Goal: Task Accomplishment & Management: Manage account settings

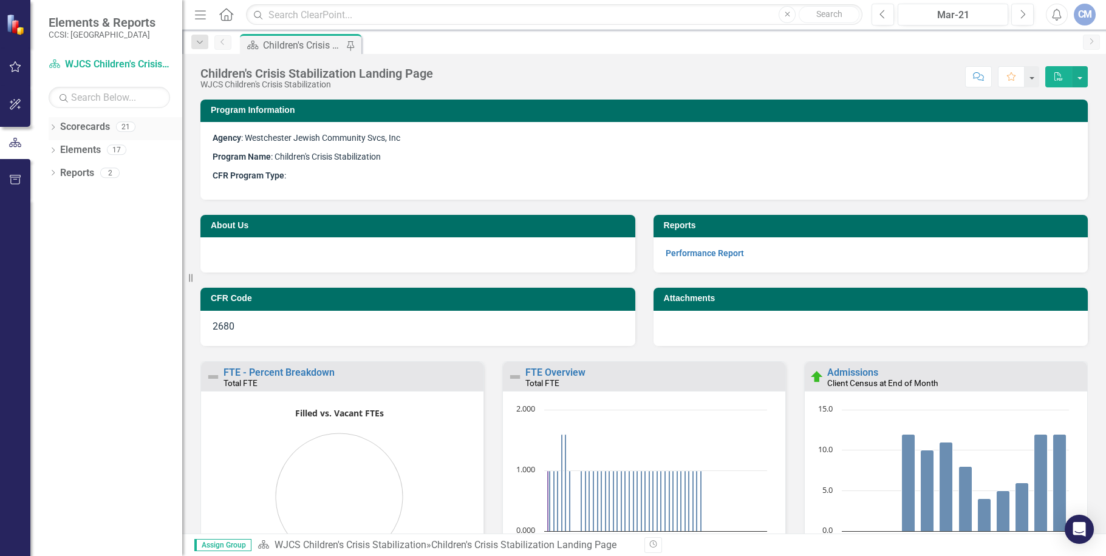
click at [94, 128] on link "Scorecards" at bounding box center [85, 127] width 50 height 14
click at [120, 129] on div "21" at bounding box center [125, 127] width 19 height 10
click at [53, 127] on icon "Dropdown" at bounding box center [53, 128] width 9 height 7
click at [46, 149] on icon "Dropdown" at bounding box center [40, 149] width 9 height 7
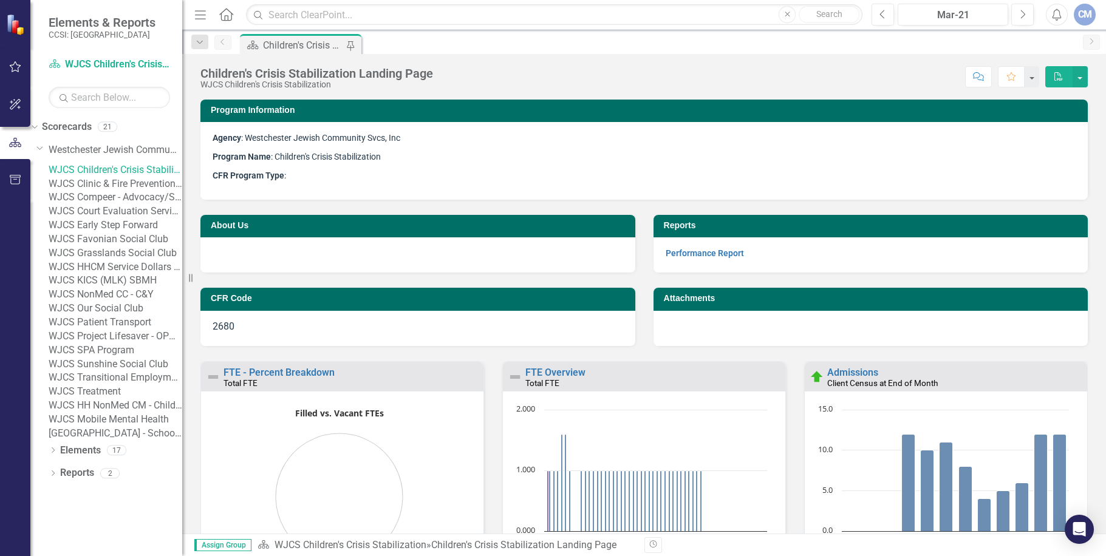
scroll to position [112, 0]
click at [149, 427] on link "WJCS Mobile Mental Health" at bounding box center [116, 420] width 134 height 14
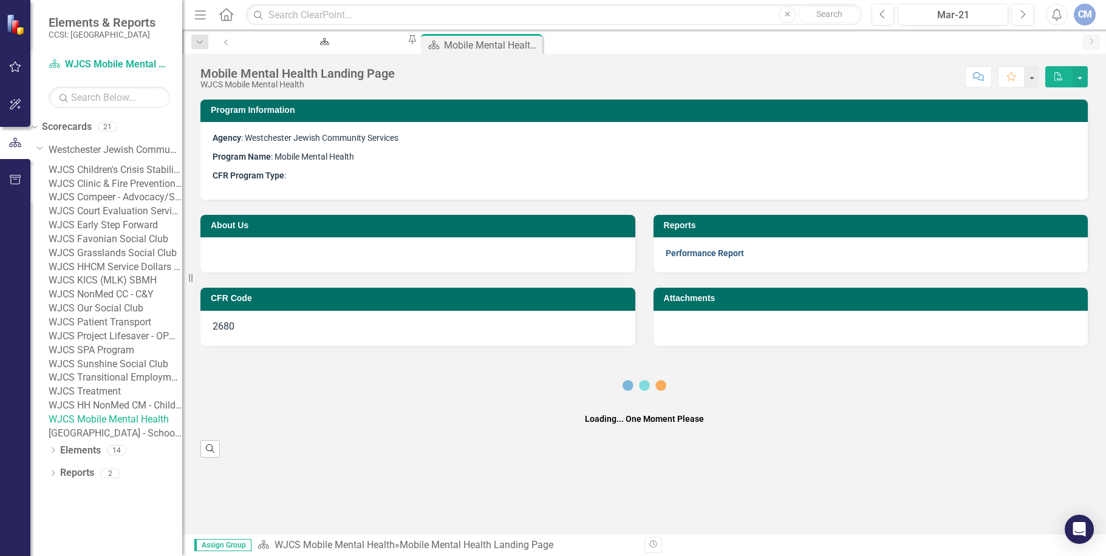
click at [687, 251] on link "Performance Report" at bounding box center [705, 253] width 78 height 10
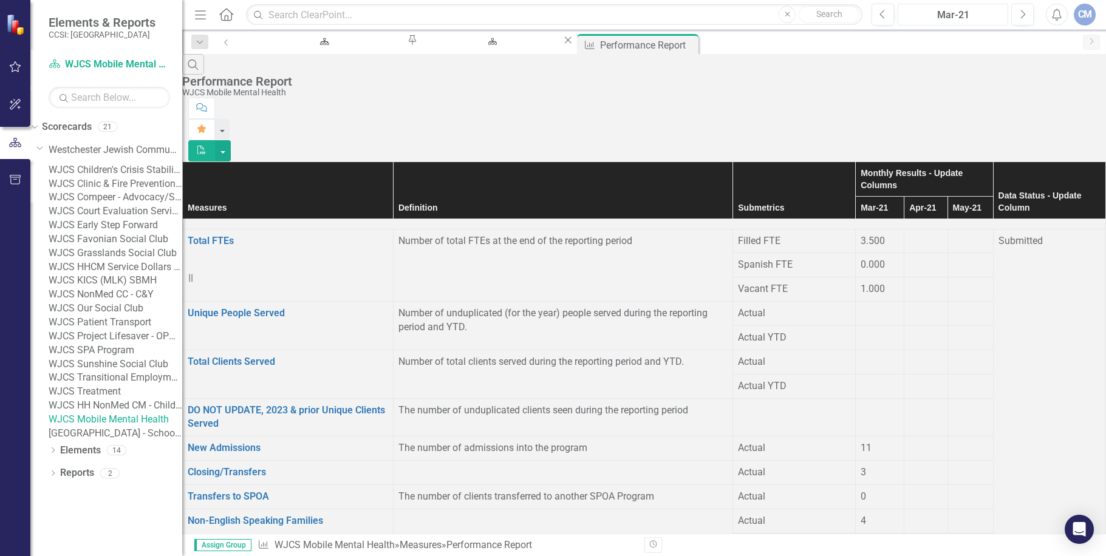
click at [990, 13] on div "Mar-21" at bounding box center [953, 15] width 102 height 15
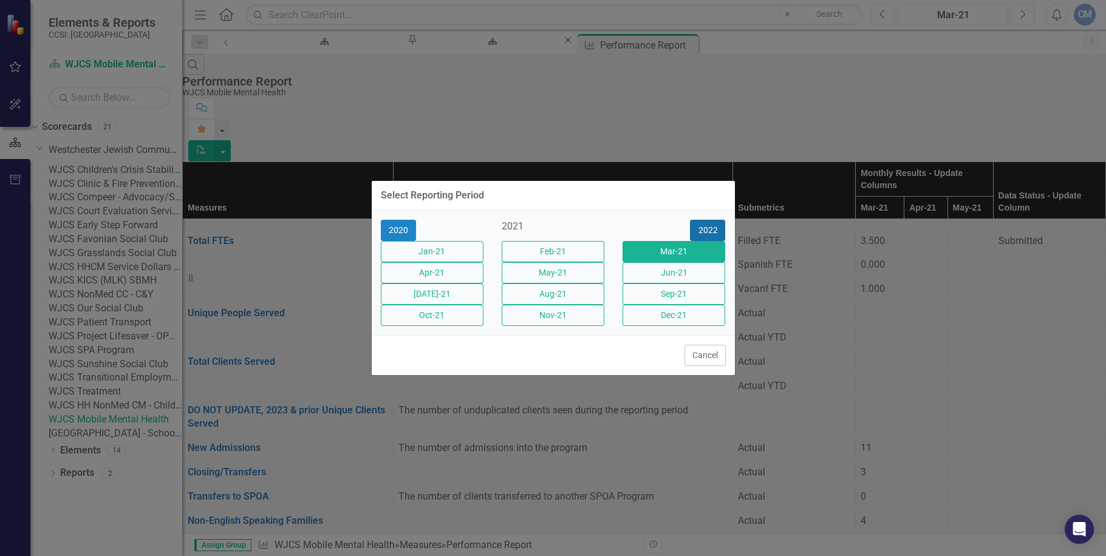
click at [709, 220] on button "2022" at bounding box center [707, 230] width 35 height 21
click at [707, 220] on button "2023" at bounding box center [707, 230] width 35 height 21
drag, startPoint x: 707, startPoint y: 214, endPoint x: 705, endPoint y: 223, distance: 9.9
click at [706, 220] on button "2024" at bounding box center [707, 230] width 35 height 21
click at [706, 220] on button "2025" at bounding box center [707, 230] width 35 height 21
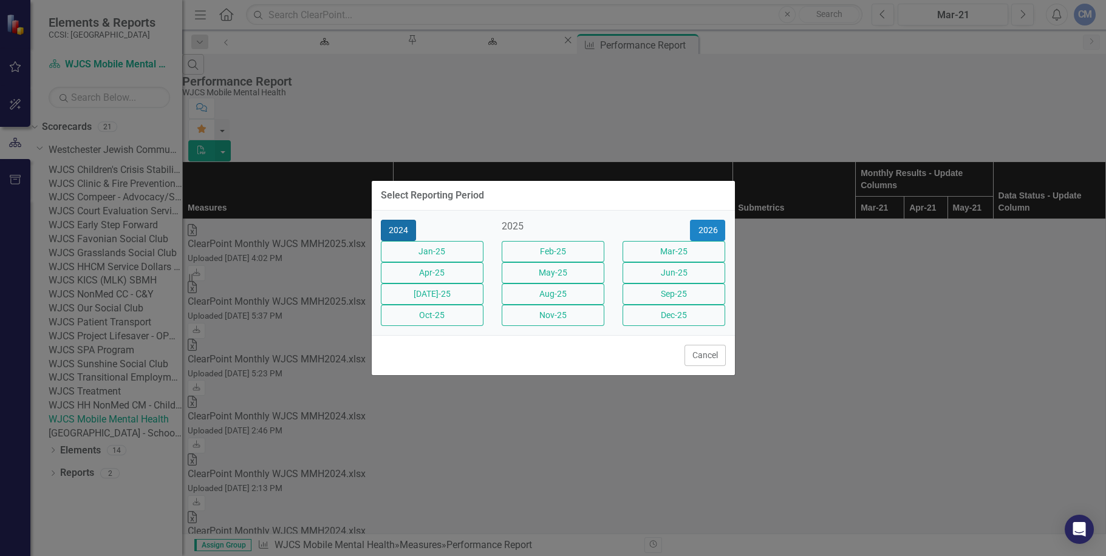
click at [387, 220] on button "2024" at bounding box center [398, 230] width 35 height 21
click at [699, 220] on button "2025" at bounding box center [707, 230] width 35 height 21
click at [673, 294] on button "Sep-25" at bounding box center [673, 294] width 103 height 21
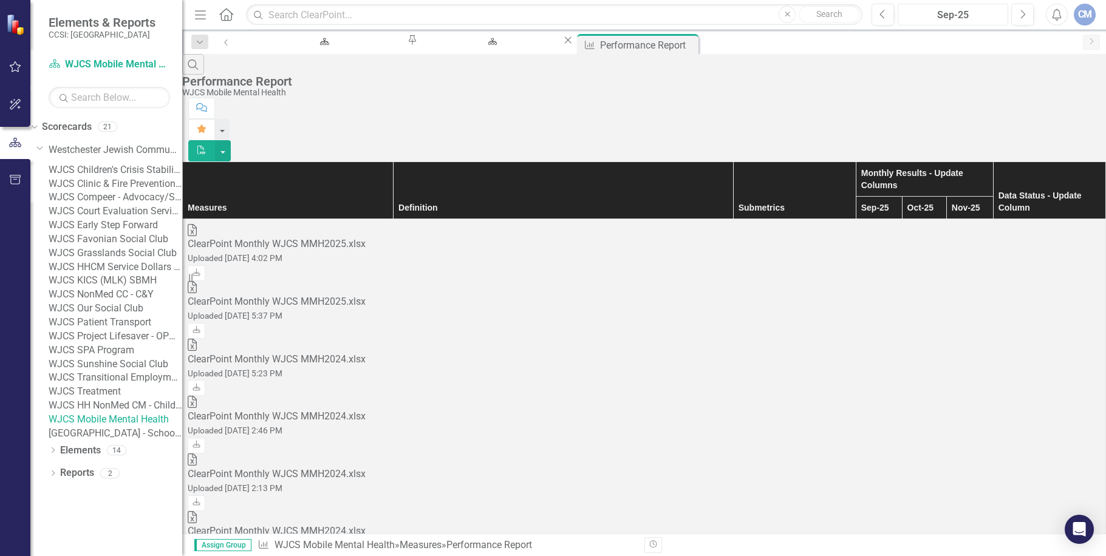
scroll to position [1330, 0]
click at [879, 13] on icon "Previous" at bounding box center [882, 14] width 7 height 11
click at [764, 224] on div "Excel ClearPoint Monthly WJCS MMH2025.xlsx Uploaded [DATE] 4:02 PM Download" at bounding box center [644, 253] width 913 height 58
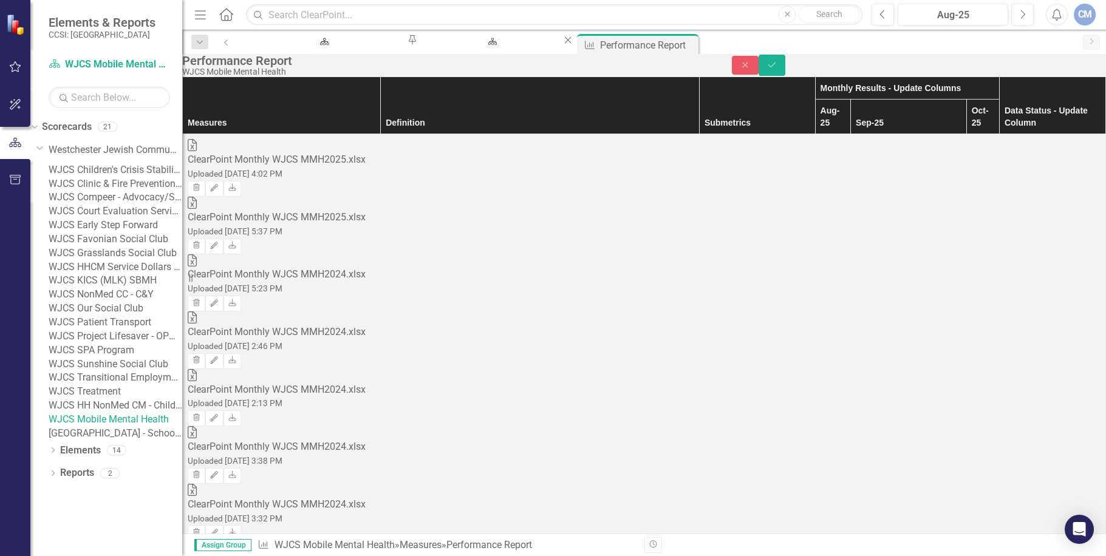
type input "2.5"
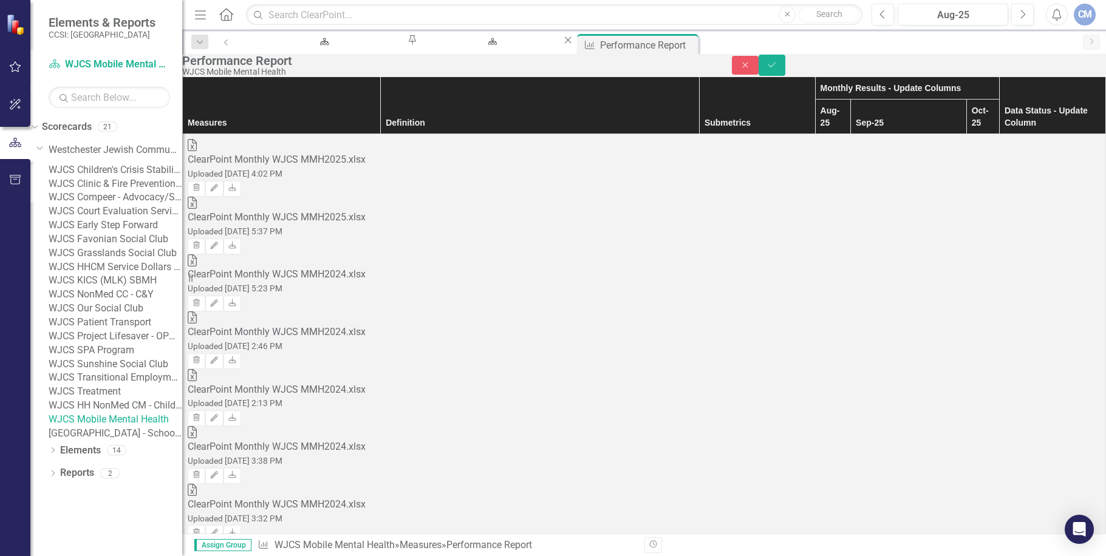
type input "1"
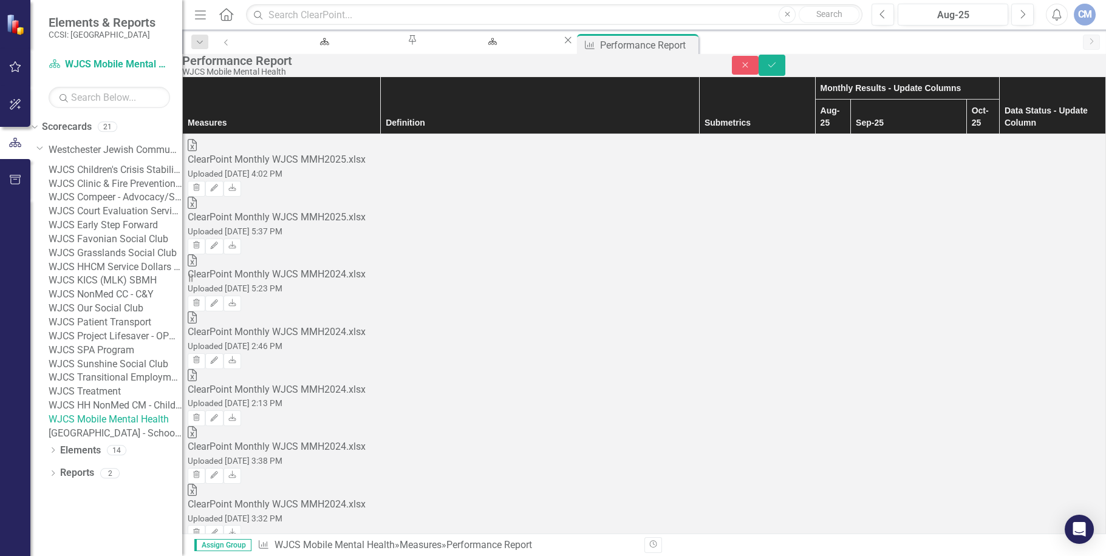
scroll to position [1549, 0]
type input "1"
drag, startPoint x: 789, startPoint y: 276, endPoint x: 787, endPoint y: 268, distance: 8.1
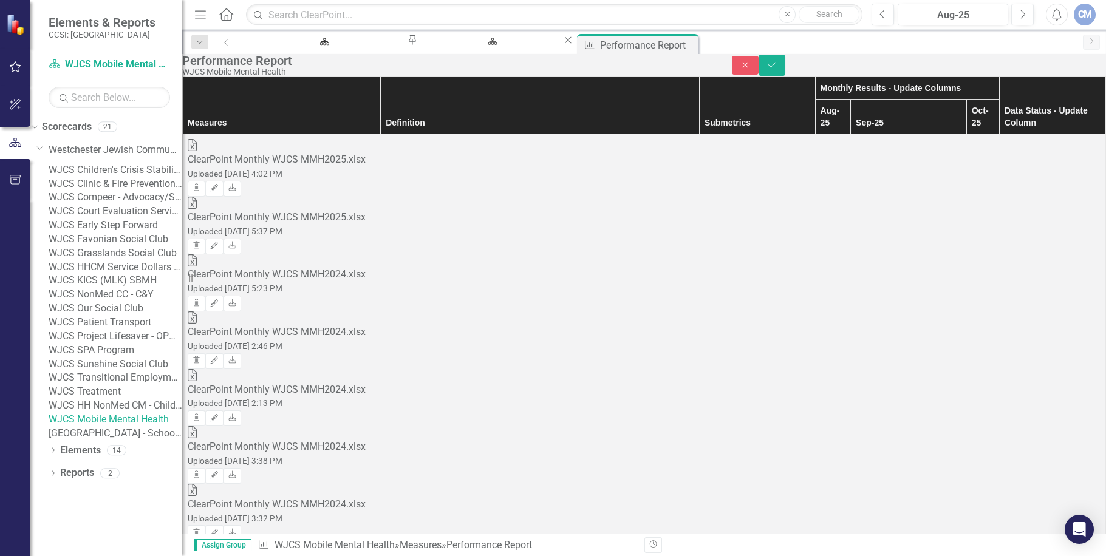
type input "1"
type input "0"
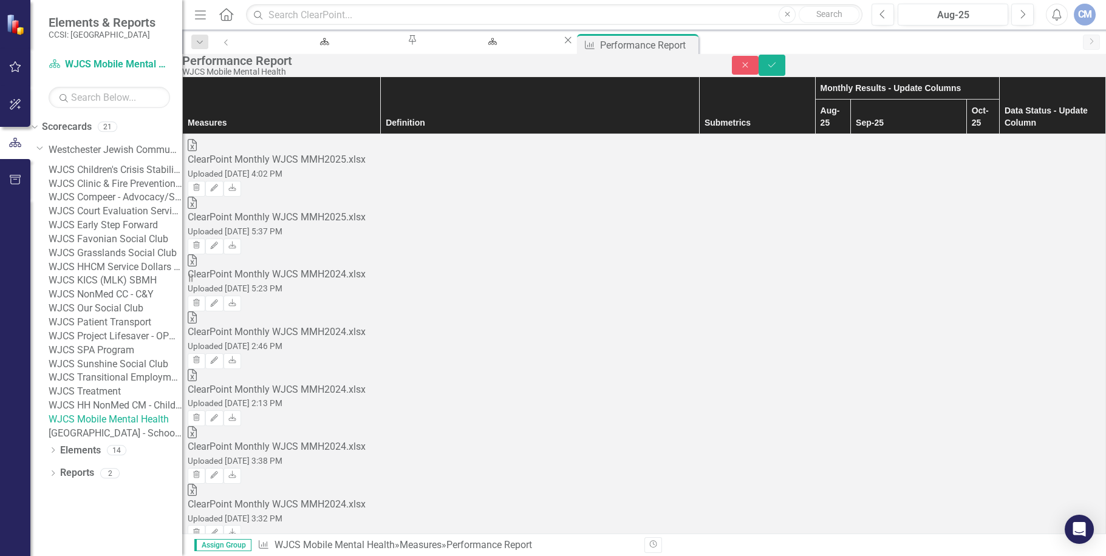
type input "0"
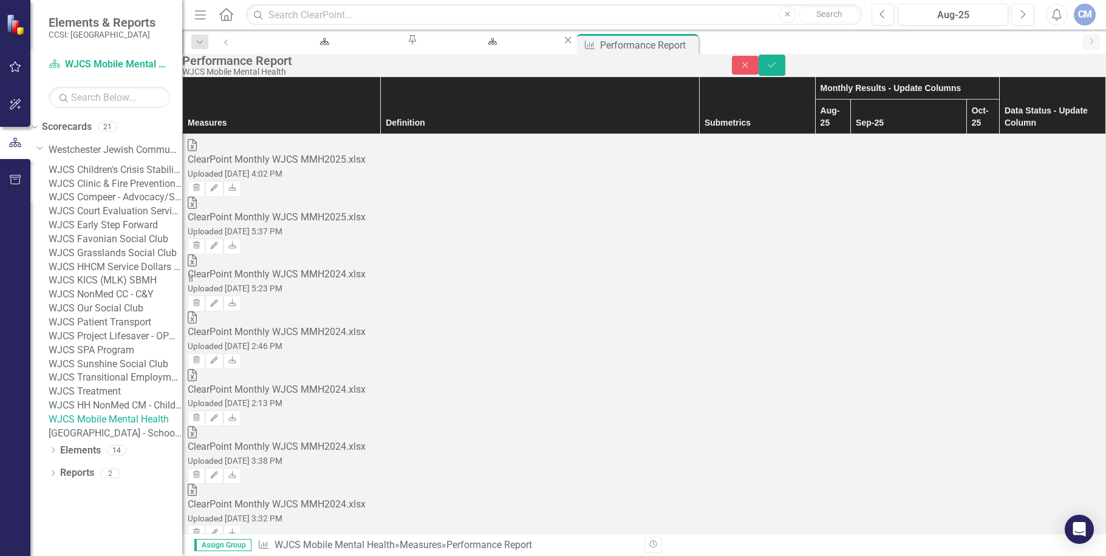
type input "0"
type input "1"
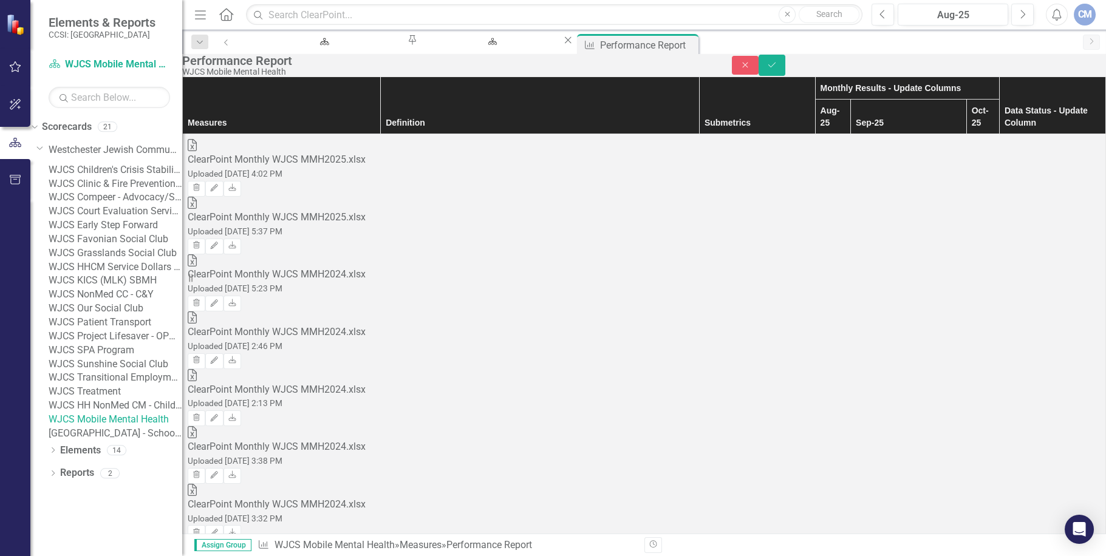
type input "0"
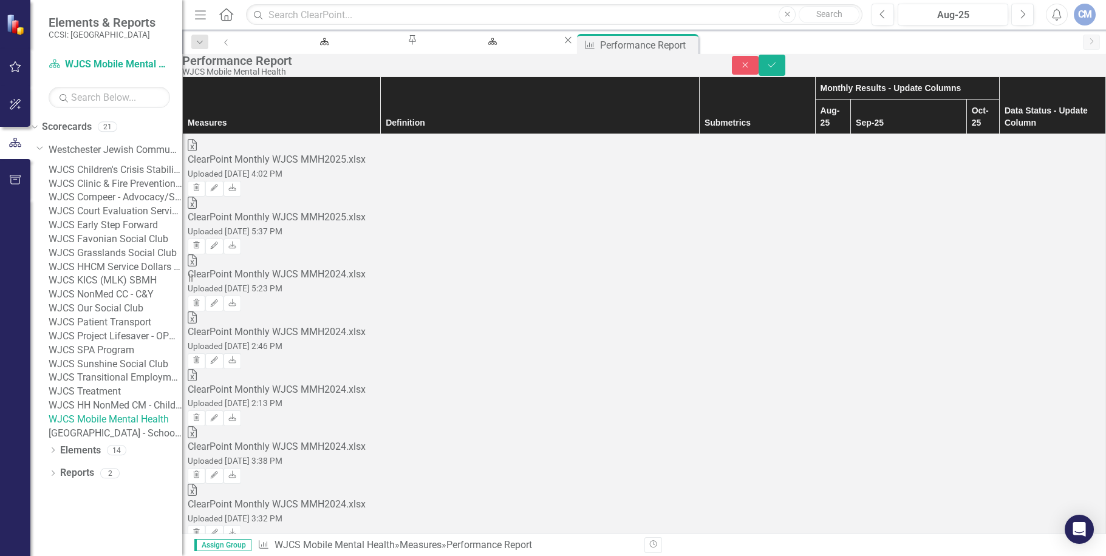
type input "1"
type input "0"
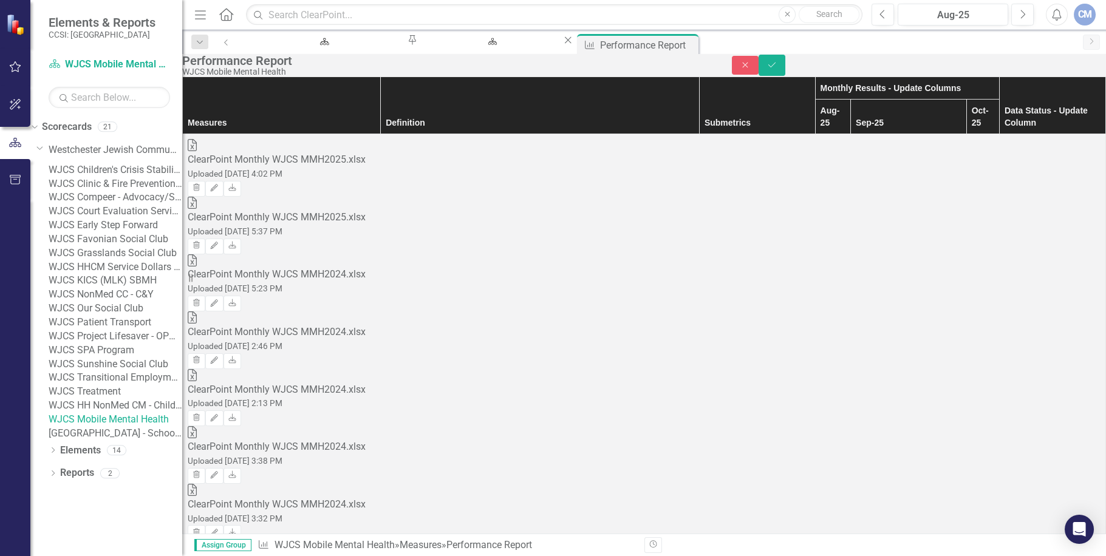
type input "0"
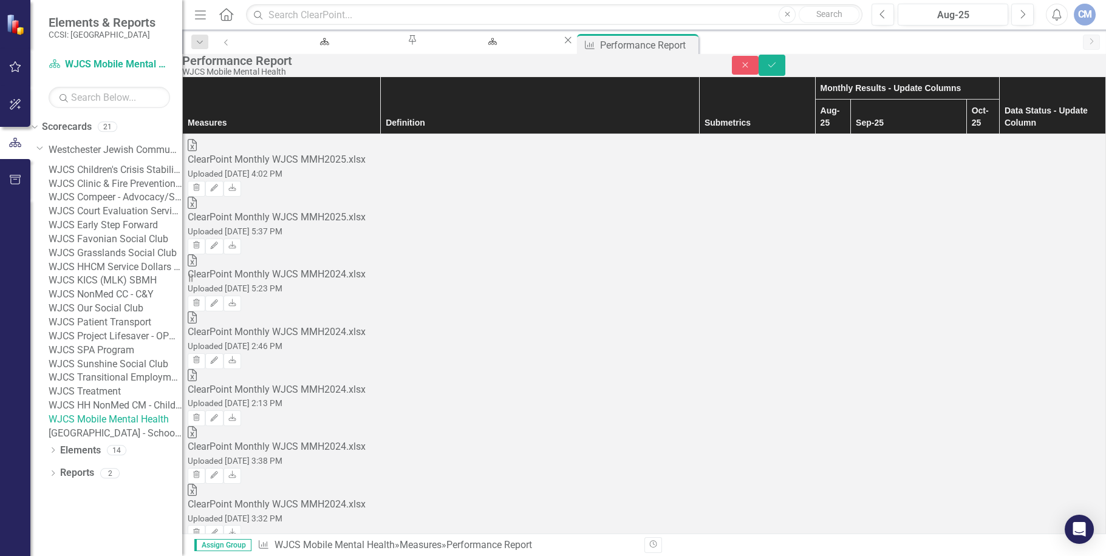
type input "0"
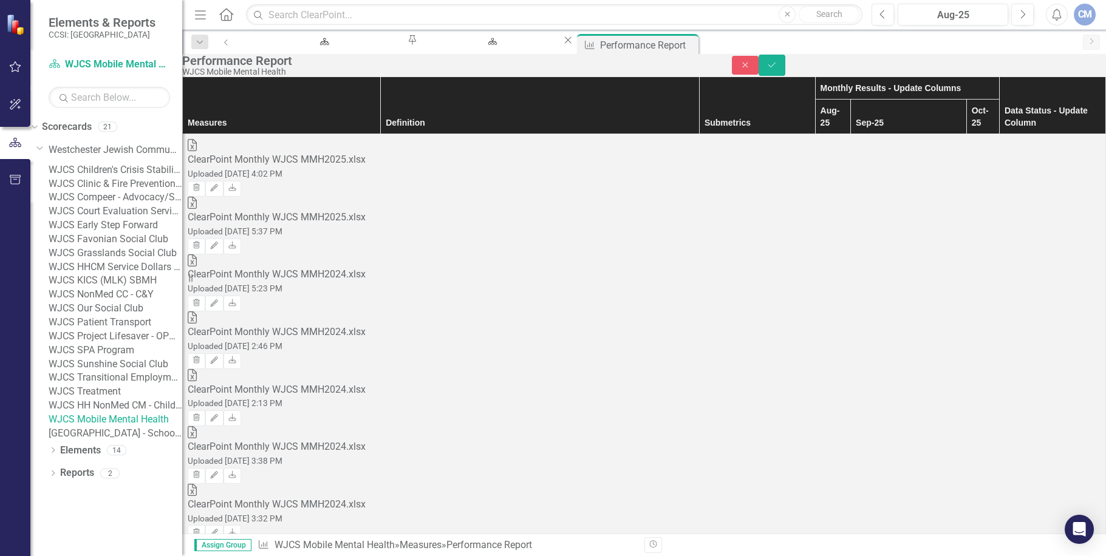
type input "1"
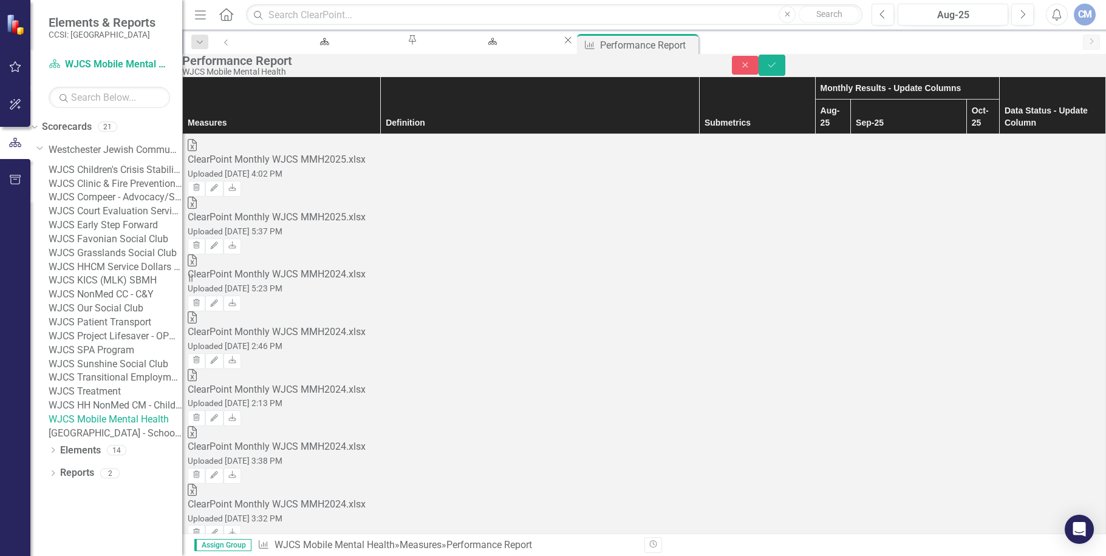
type input "0"
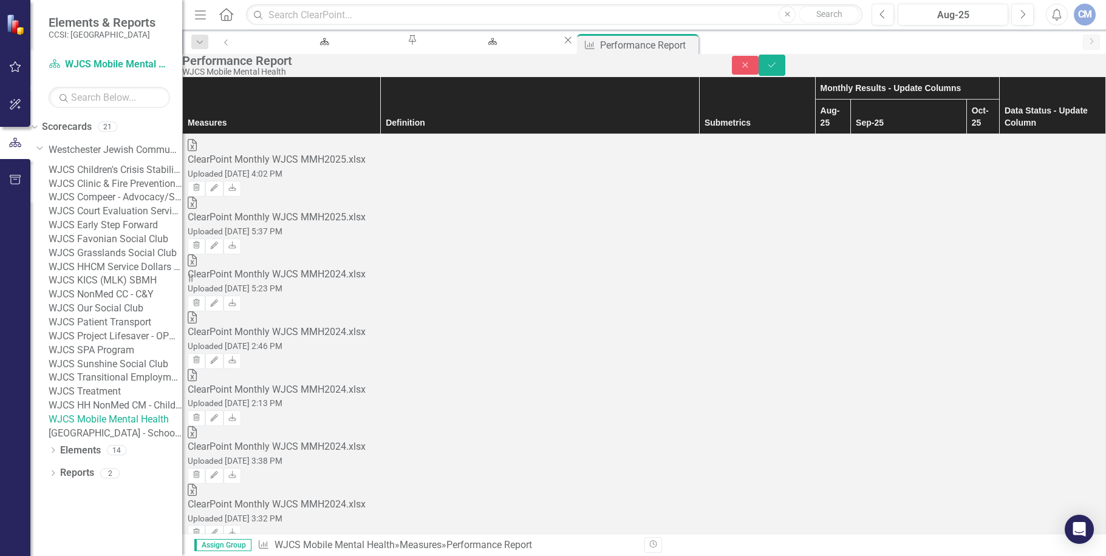
type input "0"
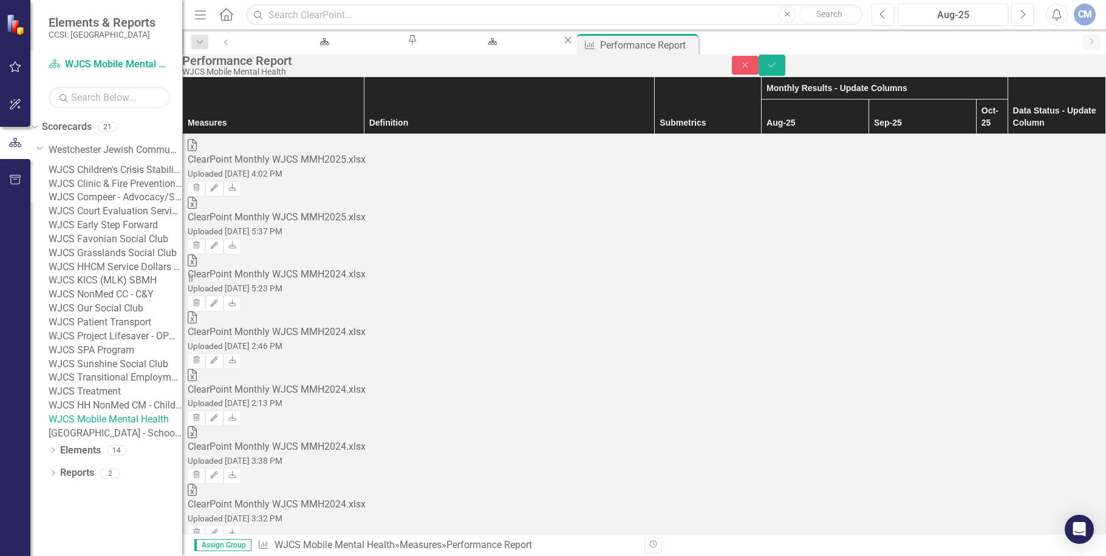
type input "0"
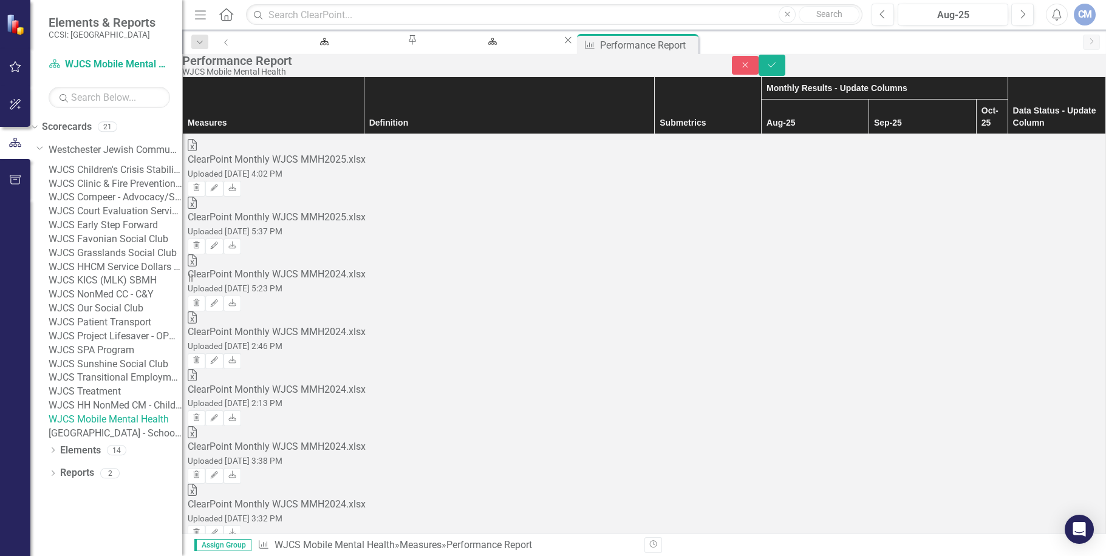
type input "yes"
click at [785, 66] on button "Save" at bounding box center [771, 65] width 27 height 21
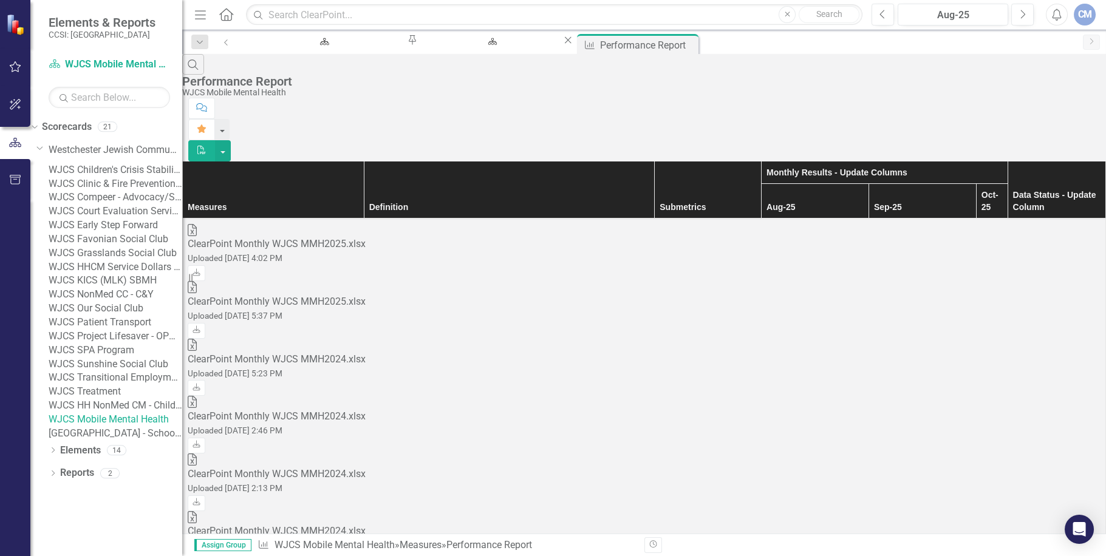
scroll to position [1700, 0]
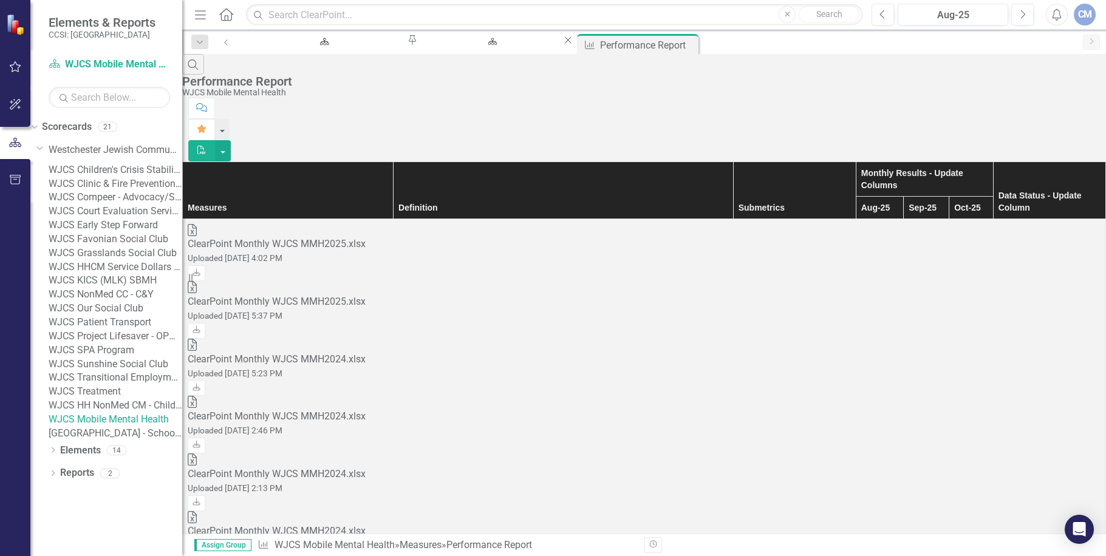
click at [1018, 224] on div "Excel ClearPoint Monthly WJCS MMH2025.xlsx Uploaded [DATE] 4:02 PM Download" at bounding box center [644, 253] width 913 height 58
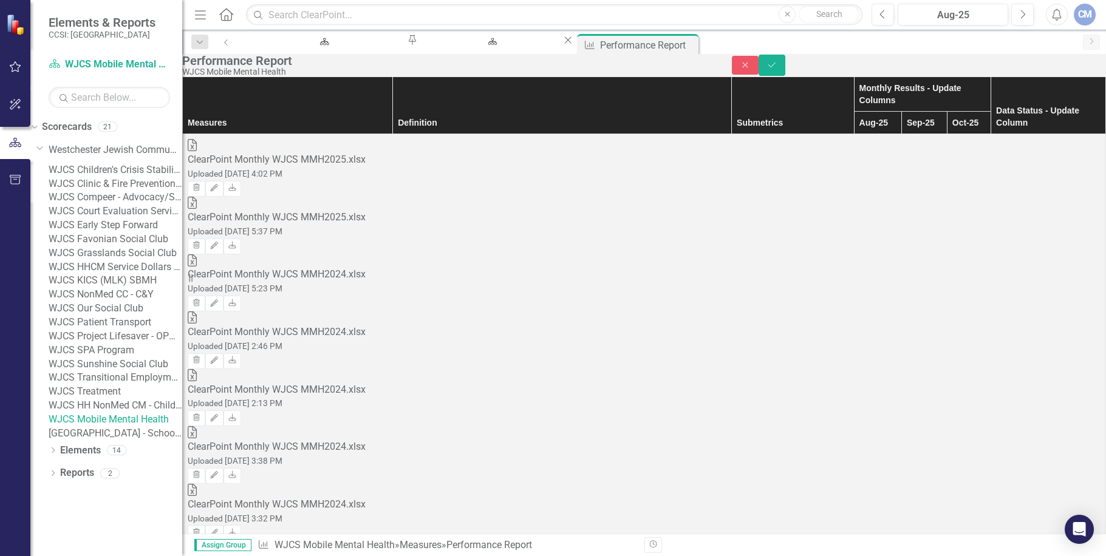
drag, startPoint x: 987, startPoint y: 293, endPoint x: 1080, endPoint y: 282, distance: 92.9
click at [777, 69] on icon "Save" at bounding box center [771, 65] width 11 height 9
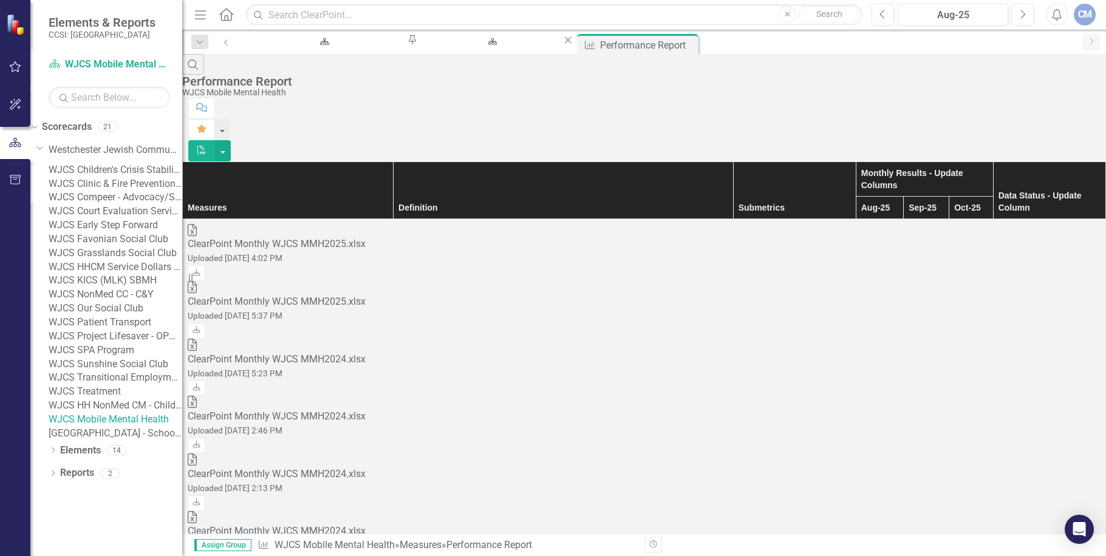
scroll to position [1241, 0]
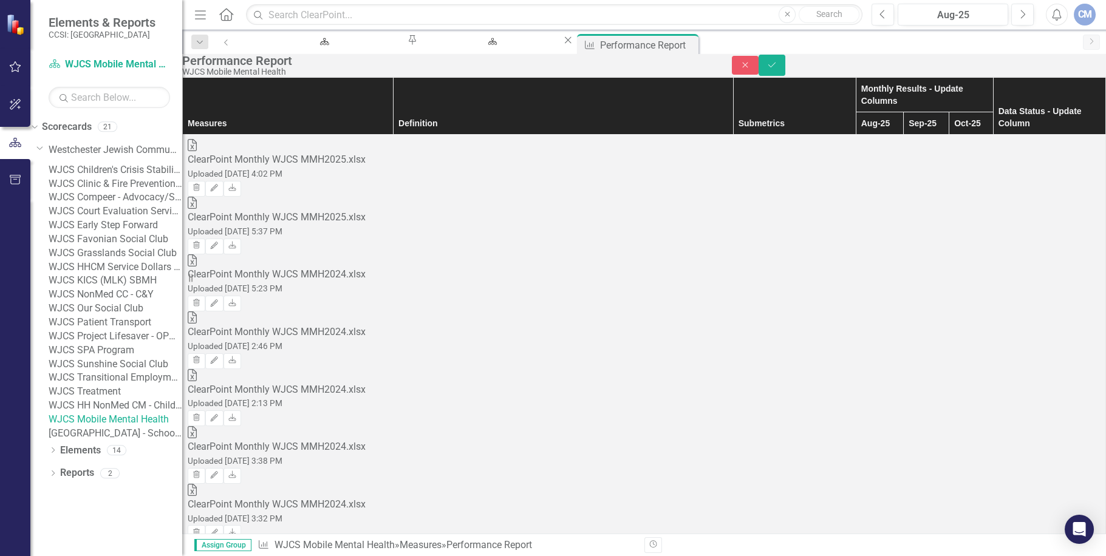
click at [777, 69] on icon "Save" at bounding box center [771, 65] width 11 height 9
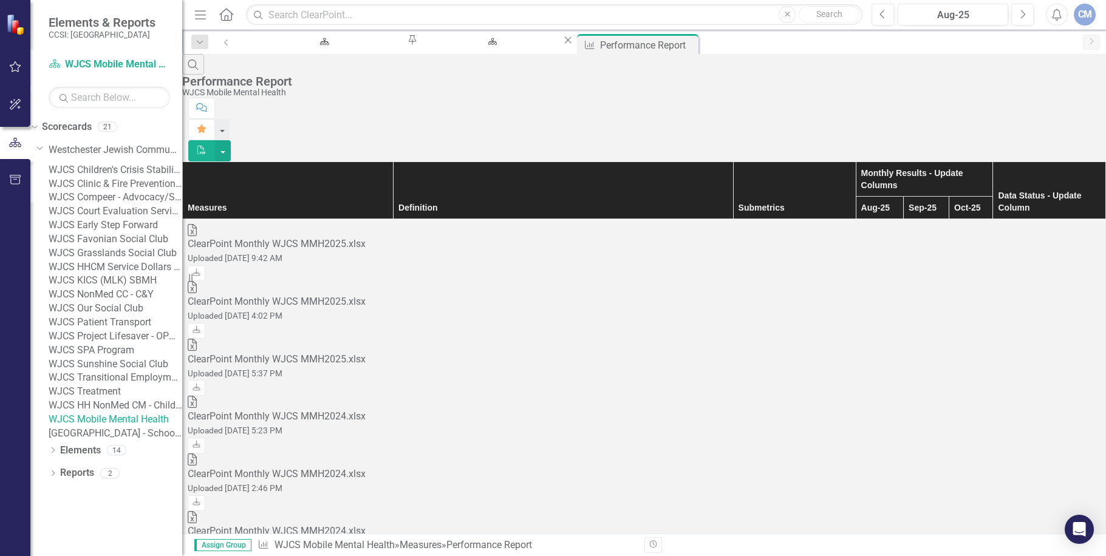
scroll to position [1315, 0]
drag, startPoint x: 119, startPoint y: 220, endPoint x: 142, endPoint y: 247, distance: 34.8
click at [119, 260] on link "WJCS HHCM Service Dollars - Children" at bounding box center [116, 267] width 134 height 14
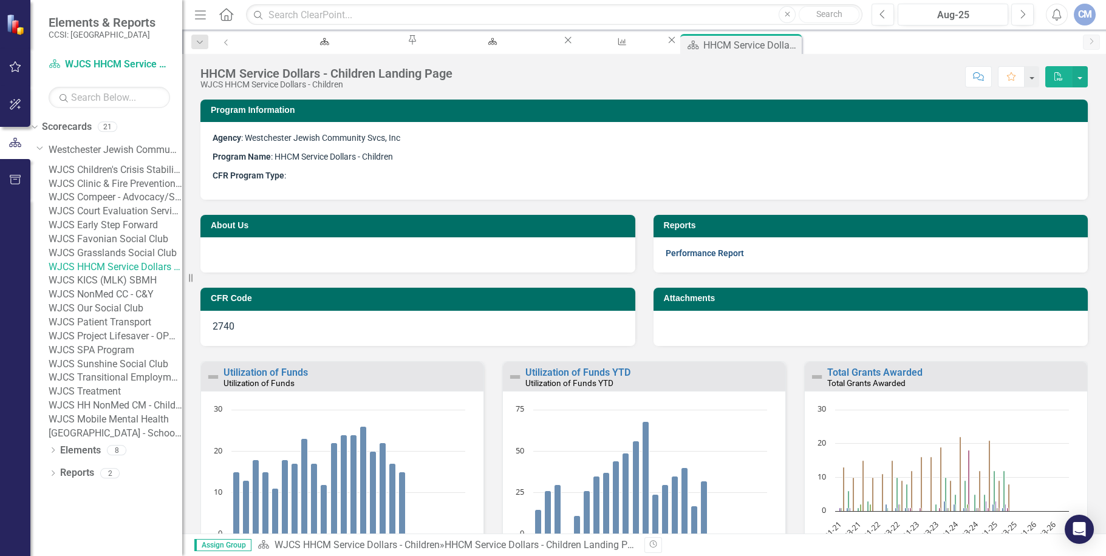
click at [713, 254] on link "Performance Report" at bounding box center [705, 253] width 78 height 10
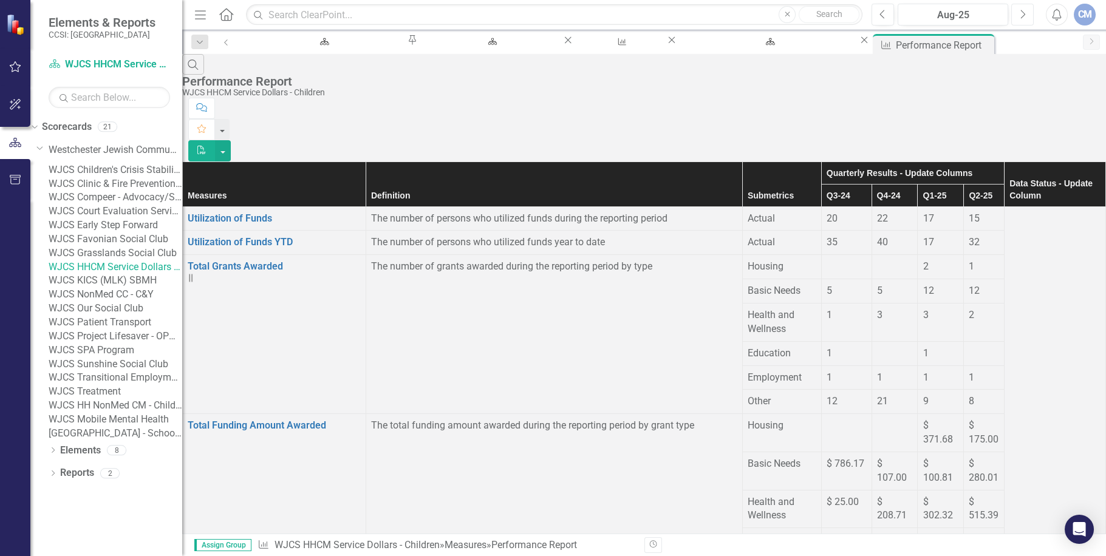
click at [1019, 13] on icon "Next" at bounding box center [1022, 14] width 7 height 11
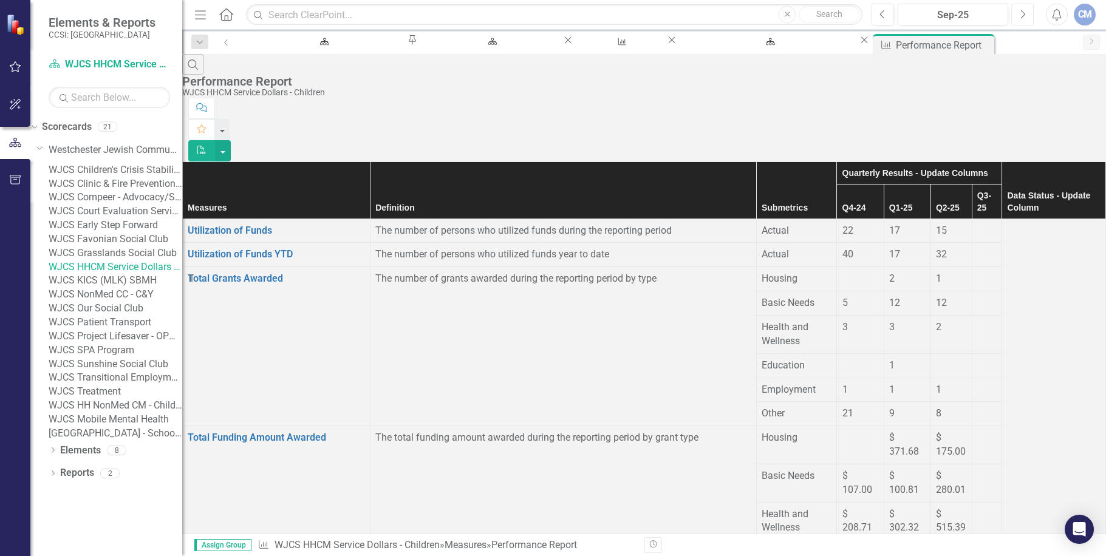
click at [1022, 13] on icon "Next" at bounding box center [1022, 14] width 7 height 11
